Goal: Find specific page/section: Find specific page/section

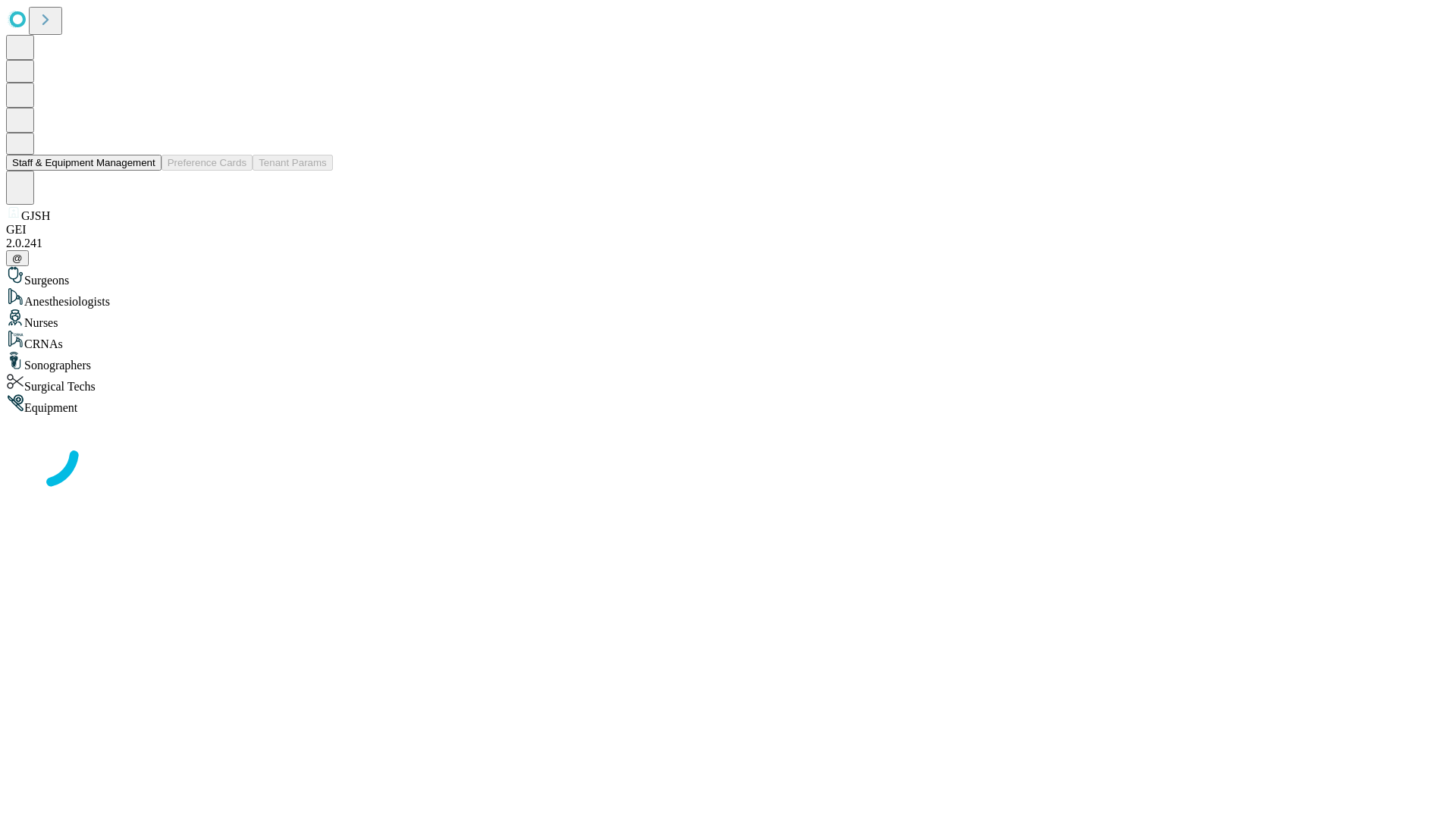
click at [145, 170] on button "Staff & Equipment Management" at bounding box center [84, 163] width 155 height 16
